Goal: Navigation & Orientation: Find specific page/section

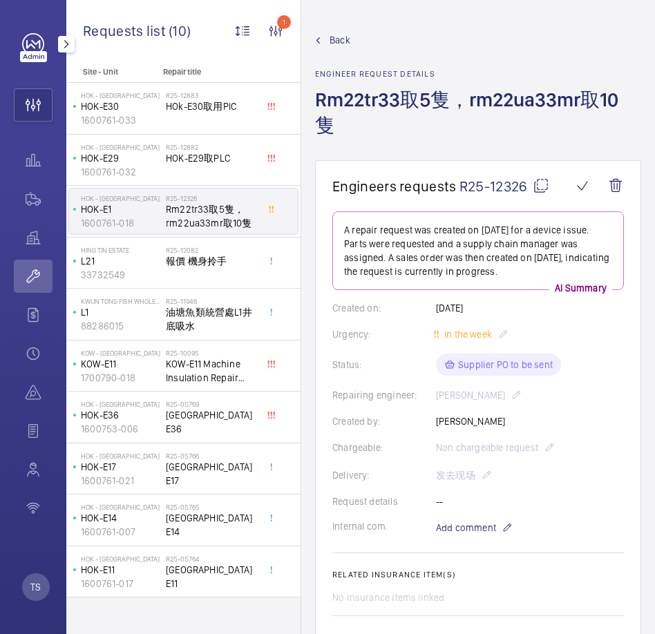
scroll to position [160, 0]
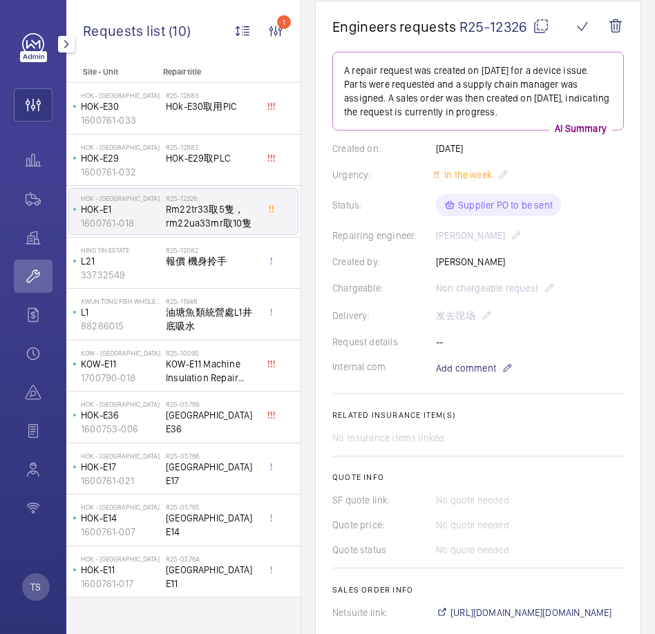
click at [35, 50] on link at bounding box center [33, 44] width 22 height 22
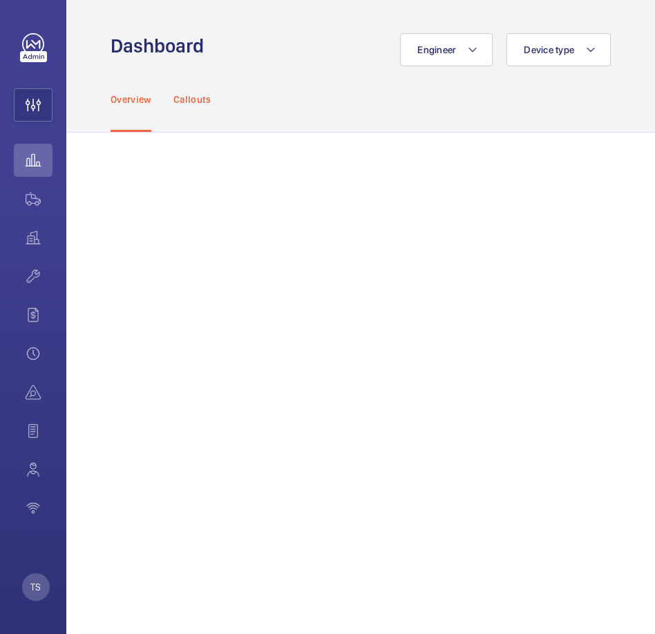
click at [203, 106] on div "Callouts" at bounding box center [192, 99] width 38 height 66
click at [126, 104] on p "Overview" at bounding box center [131, 100] width 41 height 14
click at [37, 153] on wm-front-icon-button at bounding box center [33, 160] width 39 height 33
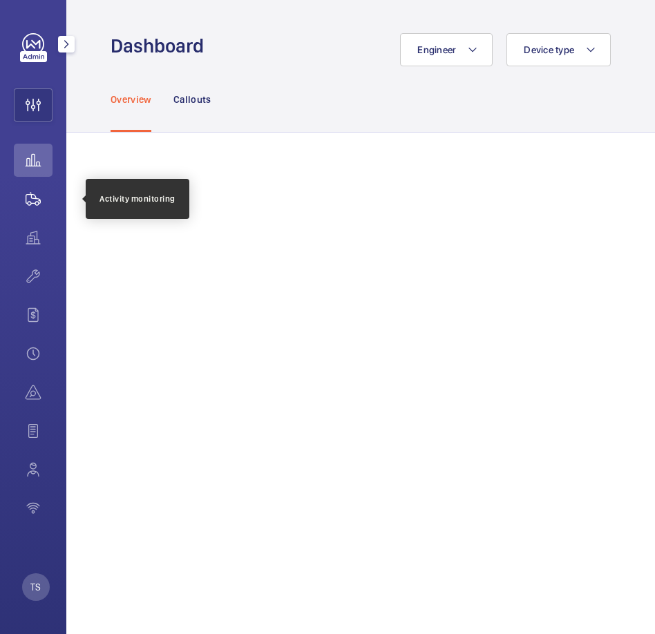
click at [21, 211] on wm-front-icon-button at bounding box center [33, 198] width 39 height 33
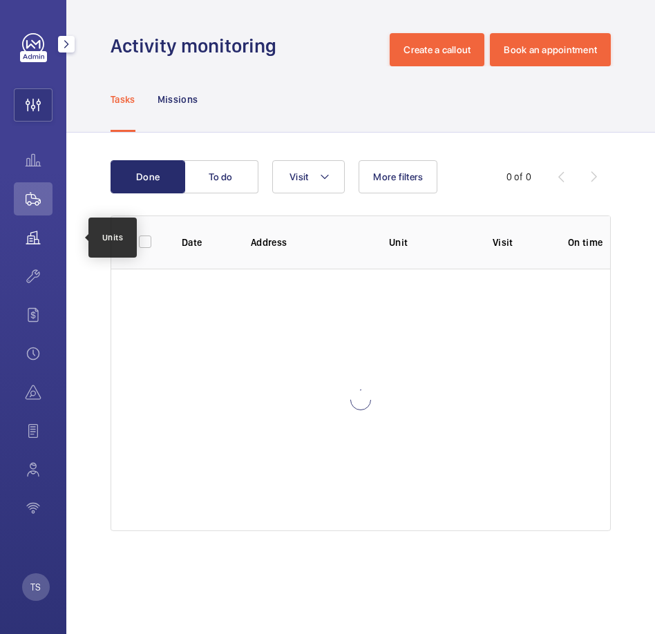
click at [30, 245] on wm-front-icon-button at bounding box center [33, 237] width 39 height 33
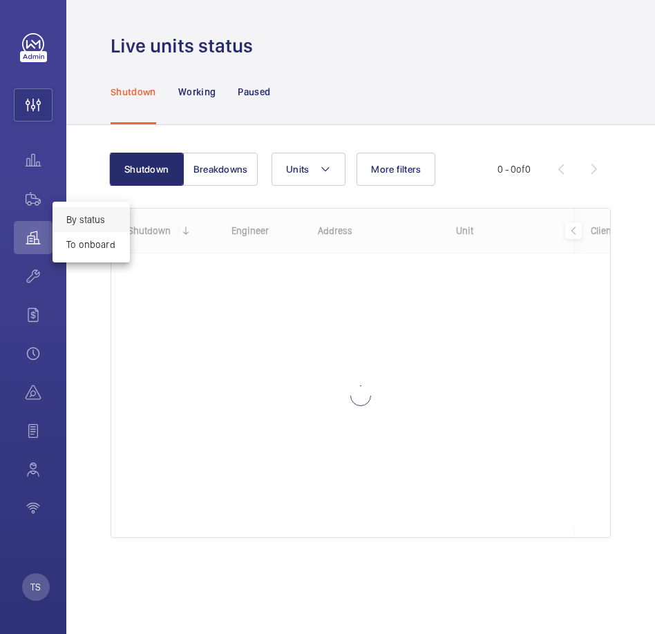
click at [37, 287] on div at bounding box center [327, 317] width 655 height 634
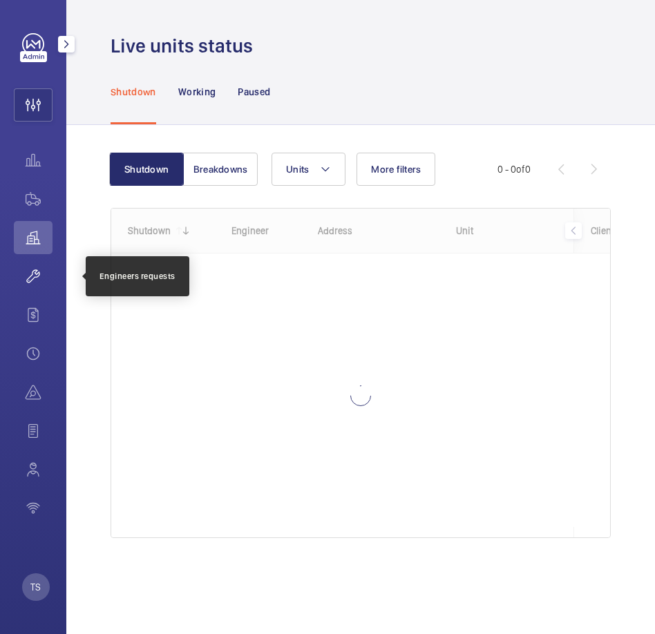
click at [35, 279] on wm-front-icon-button at bounding box center [33, 276] width 39 height 33
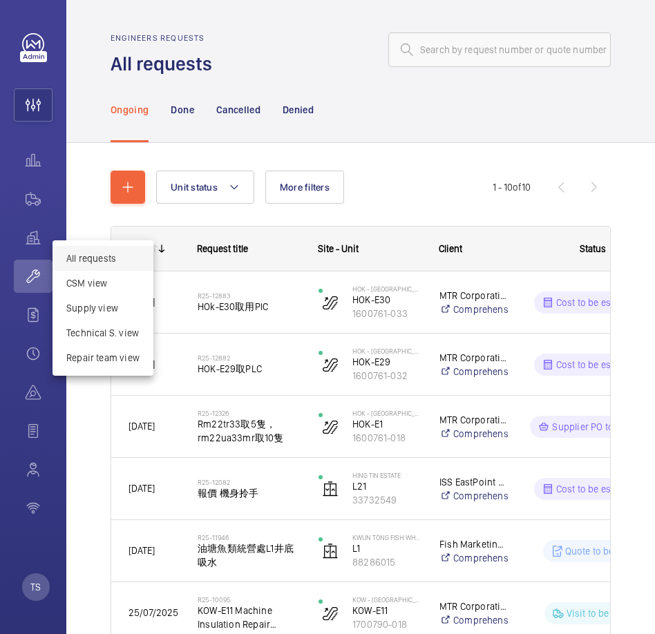
click at [75, 211] on div at bounding box center [327, 317] width 655 height 634
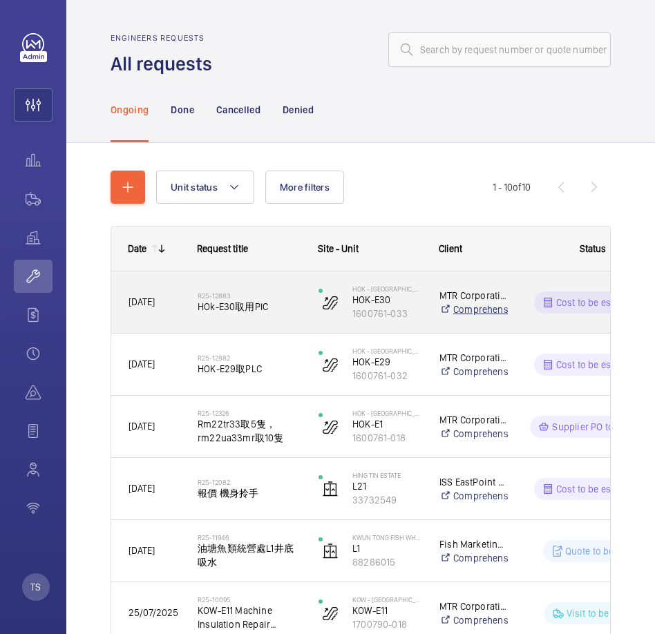
click at [450, 305] on mat-icon at bounding box center [444, 309] width 11 height 11
click at [420, 296] on p "HOK-E30" at bounding box center [386, 300] width 69 height 14
